Goal: Task Accomplishment & Management: Manage account settings

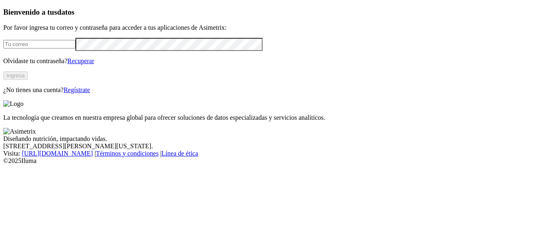
click at [75, 48] on input "email" at bounding box center [39, 44] width 72 height 9
type input "j"
type input "[PERSON_NAME][EMAIL_ADDRESS][PERSON_NAME][DOMAIN_NAME]"
click input "submit" at bounding box center [0, 0] width 0 height 0
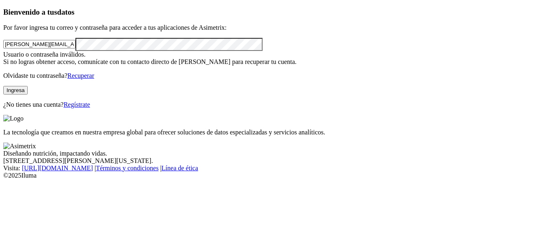
click at [3, 73] on div "Bienvenido a tus datos Por favor ingresa tu correo y contraseña para acceder a …" at bounding box center [278, 58] width 550 height 101
click input "submit" at bounding box center [0, 0] width 0 height 0
click at [75, 48] on input "[PERSON_NAME][EMAIL_ADDRESS][PERSON_NAME][DOMAIN_NAME]" at bounding box center [39, 44] width 72 height 9
click at [3, 87] on div "Bienvenido a tus datos Por favor ingresa tu correo y contraseña para acceder a …" at bounding box center [278, 58] width 550 height 101
click at [94, 79] on link "Recuperar" at bounding box center [80, 75] width 27 height 7
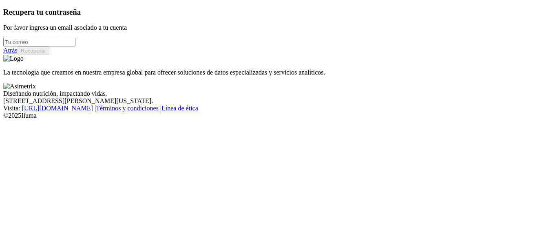
click at [75, 46] on input "email" at bounding box center [39, 42] width 72 height 9
type input "[PERSON_NAME][EMAIL_ADDRESS][PERSON_NAME][DOMAIN_NAME]"
click at [49, 55] on button "Recuperar" at bounding box center [34, 50] width 32 height 9
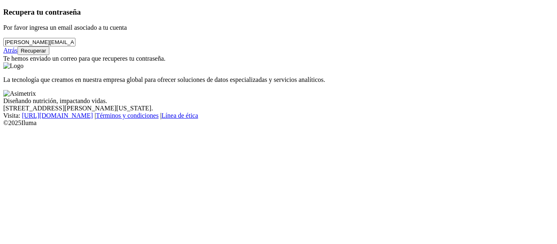
click at [18, 54] on link "Atrás" at bounding box center [10, 50] width 14 height 7
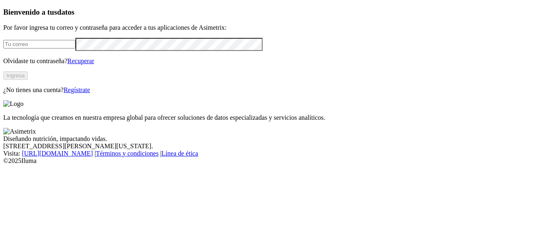
click at [72, 48] on input "email" at bounding box center [39, 44] width 72 height 9
type input "[PERSON_NAME][EMAIL_ADDRESS][PERSON_NAME][DOMAIN_NAME]"
click input "submit" at bounding box center [0, 0] width 0 height 0
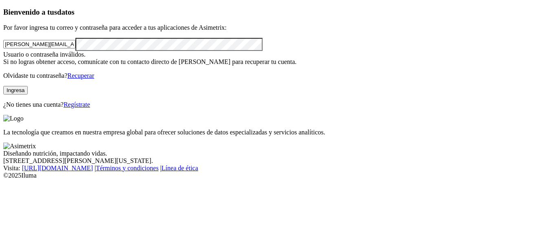
click at [16, 79] on div "Bienvenido a tus datos Por favor ingresa tu correo y contraseña para acceder a …" at bounding box center [278, 58] width 550 height 101
click input "submit" at bounding box center [0, 0] width 0 height 0
click at [94, 79] on link "Recuperar" at bounding box center [80, 75] width 27 height 7
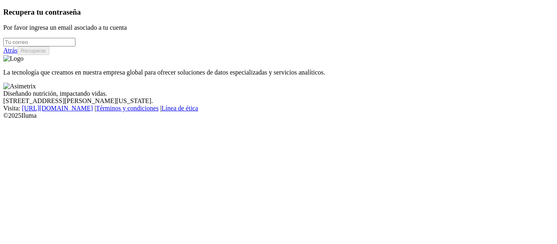
click at [75, 46] on input "email" at bounding box center [39, 42] width 72 height 9
click at [66, 46] on div "[PERSON_NAME].[PERSON_NAME]" at bounding box center [278, 42] width 550 height 9
click at [75, 46] on input "[PERSON_NAME].[PERSON_NAME]" at bounding box center [39, 42] width 72 height 9
type input "[PERSON_NAME][EMAIL_ADDRESS][PERSON_NAME][DOMAIN_NAME]"
click at [49, 55] on button "Recuperar" at bounding box center [34, 50] width 32 height 9
